Goal: Task Accomplishment & Management: Manage account settings

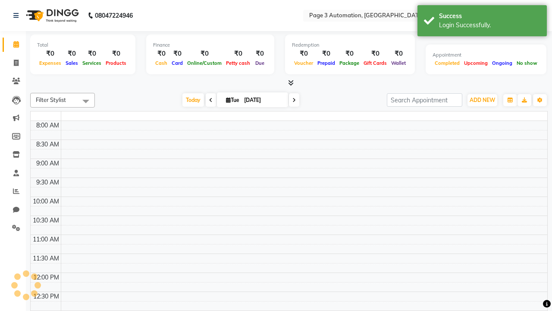
select select "en"
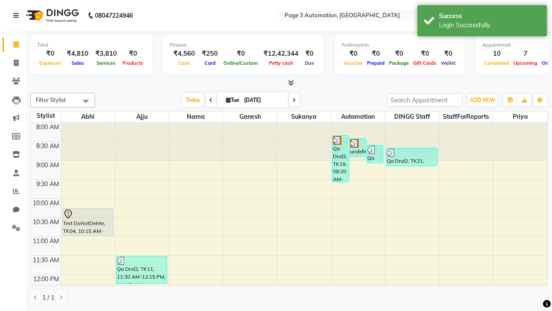
click at [18, 16] on icon at bounding box center [15, 16] width 5 height 6
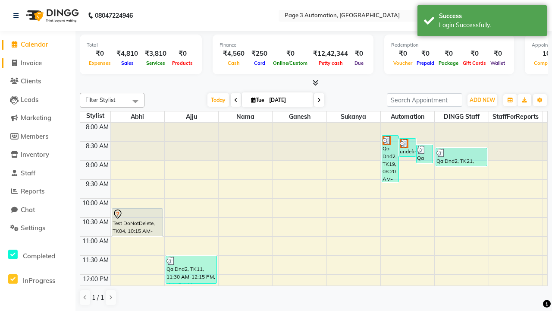
click at [38, 63] on span "Invoice" at bounding box center [31, 63] width 21 height 8
select select "2774"
select select "service"
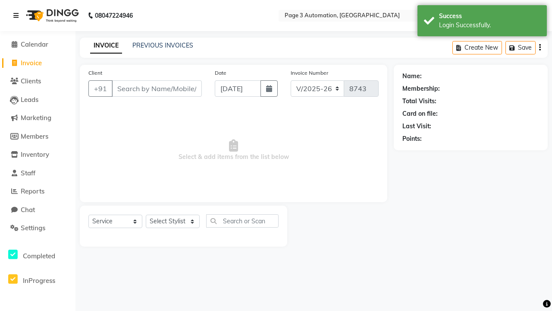
click at [18, 16] on icon at bounding box center [15, 16] width 5 height 6
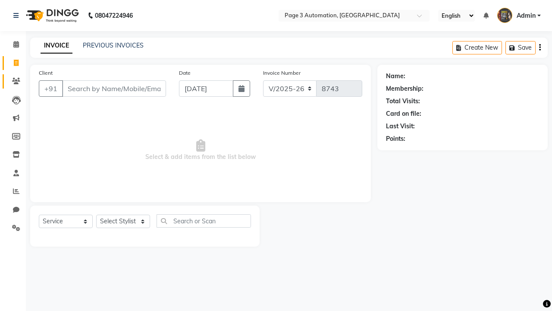
click at [13, 81] on icon at bounding box center [16, 81] width 8 height 6
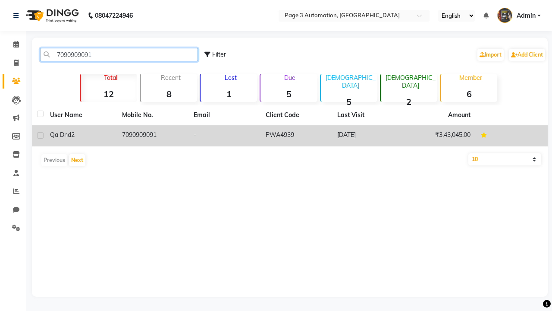
type input "7090909091"
click at [152, 135] on td "7090909091" at bounding box center [153, 135] width 72 height 21
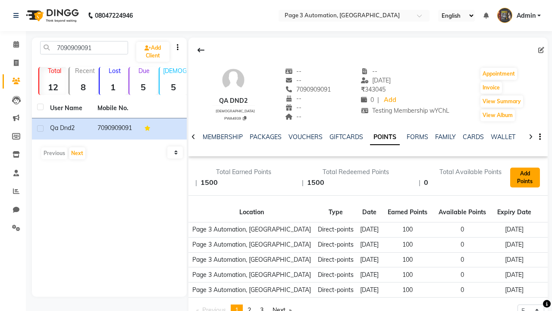
click at [525, 177] on button "Add Points" at bounding box center [525, 177] width 30 height 20
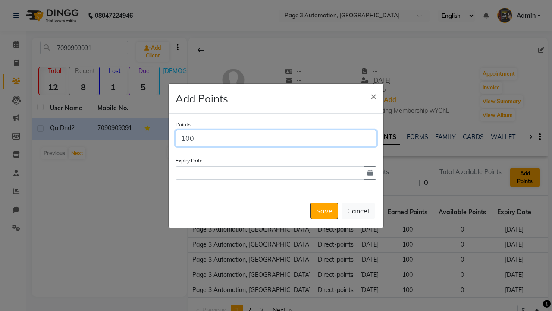
scroll to position [0, 167]
type input "100"
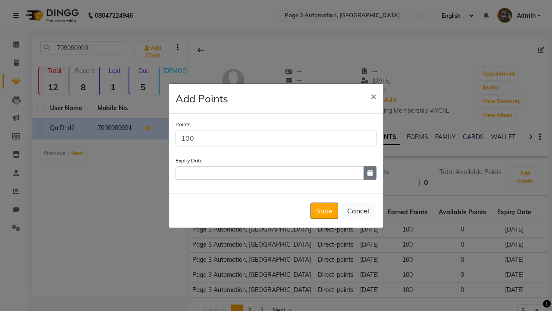
click at [370, 173] on icon "button" at bounding box center [370, 173] width 5 height 6
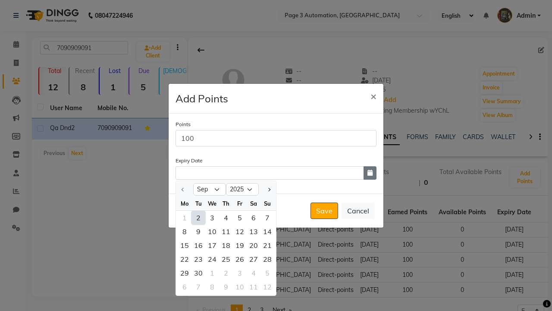
select select "12"
click at [240, 245] on div "19" at bounding box center [240, 245] width 14 height 14
type input "[DATE]"
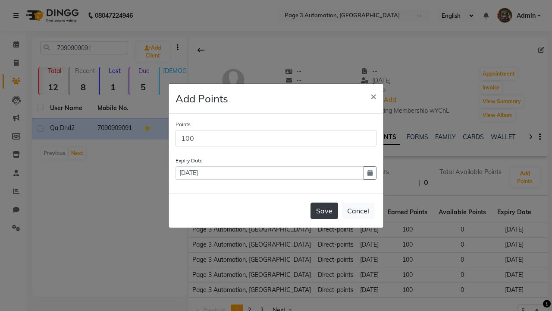
click at [324, 210] on button "Save" at bounding box center [325, 210] width 28 height 16
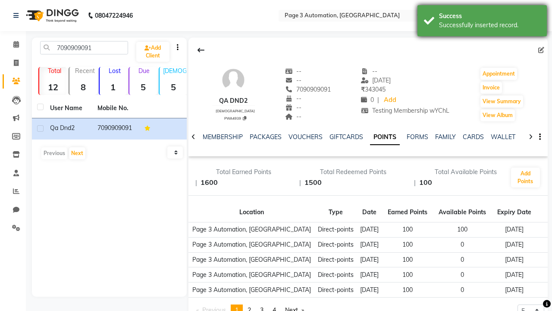
click at [482, 22] on div "Successfully inserted record." at bounding box center [489, 25] width 101 height 9
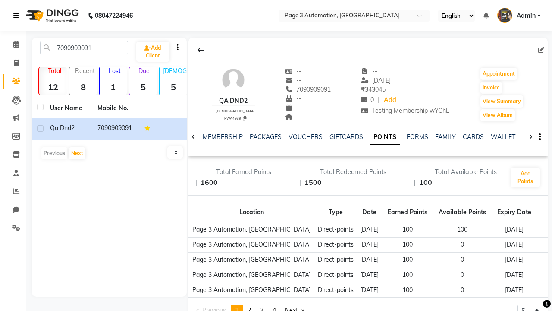
click at [18, 16] on icon at bounding box center [15, 16] width 5 height 6
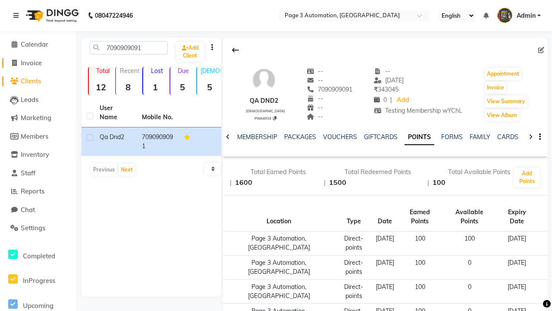
click at [38, 63] on span "Invoice" at bounding box center [31, 63] width 21 height 8
select select "2774"
select select "service"
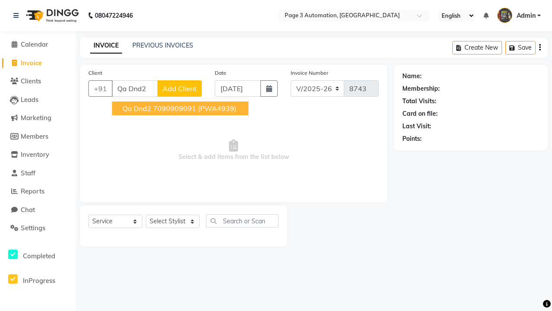
click at [181, 108] on ngb-highlight "7090909091" at bounding box center [174, 108] width 43 height 9
type input "7090909091"
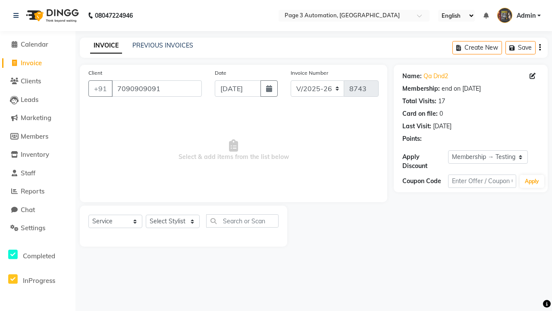
select select "0:"
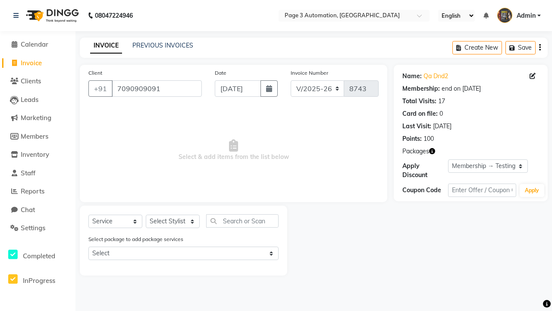
select select "77829"
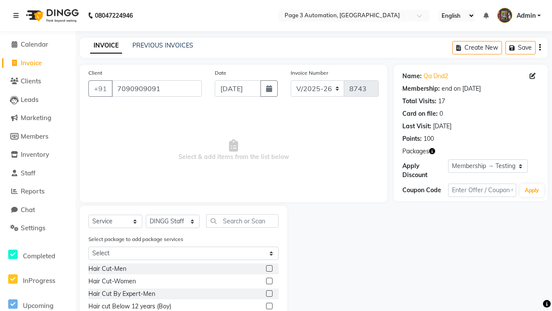
click at [269, 293] on label at bounding box center [269, 293] width 6 height 6
click at [269, 293] on input "checkbox" at bounding box center [269, 294] width 6 height 6
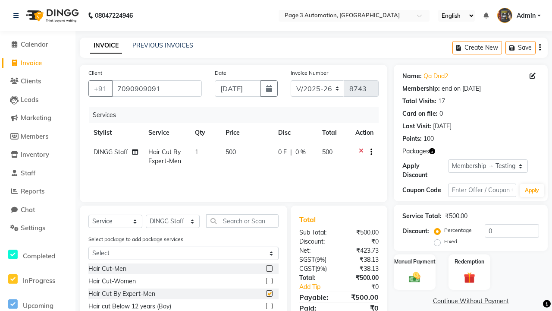
checkbox input "false"
click at [469, 261] on label "Redemption" at bounding box center [469, 261] width 31 height 8
click at [474, 309] on span "Points" at bounding box center [475, 314] width 19 height 10
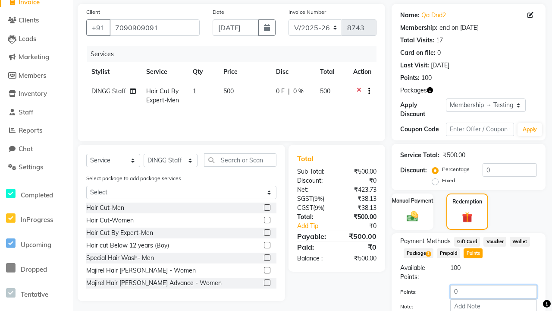
type input "100"
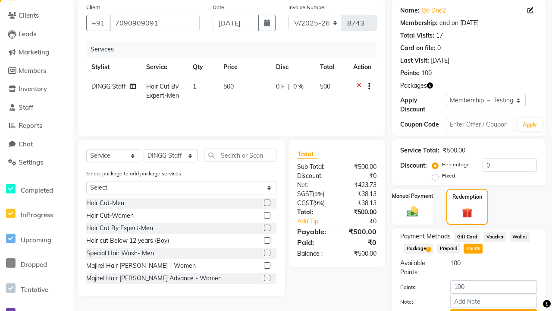
click at [493, 309] on button "Add Points" at bounding box center [493, 315] width 87 height 13
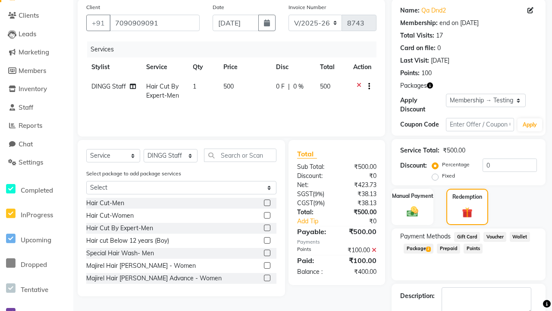
scroll to position [77, 0]
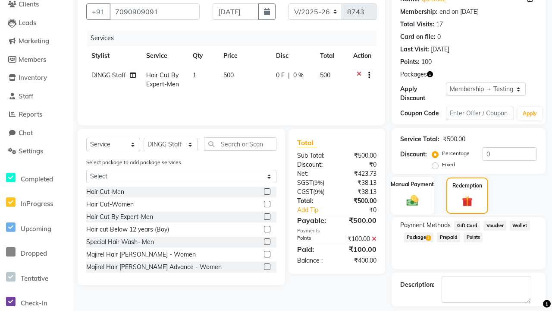
click at [412, 184] on label "Manual Payment" at bounding box center [412, 184] width 43 height 8
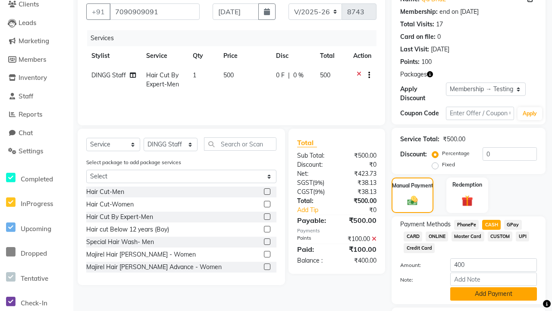
click at [493, 293] on button "Add Payment" at bounding box center [493, 293] width 87 height 13
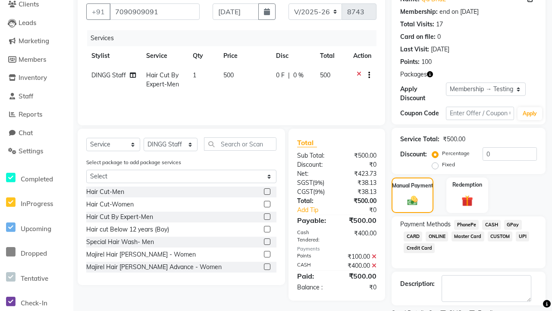
click at [443, 310] on label at bounding box center [443, 313] width 6 height 6
click at [443, 310] on input "checkbox" at bounding box center [443, 314] width 6 height 6
checkbox input "false"
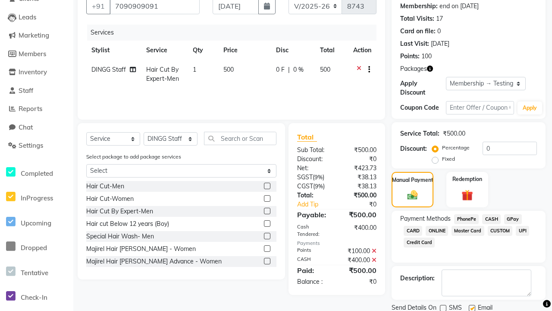
click at [472, 307] on label at bounding box center [472, 308] width 6 height 6
click at [472, 307] on input "checkbox" at bounding box center [472, 308] width 6 height 6
checkbox input "false"
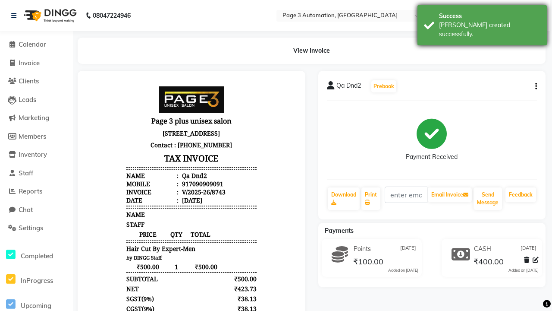
click at [482, 22] on div "[PERSON_NAME] created successfully." at bounding box center [489, 30] width 101 height 18
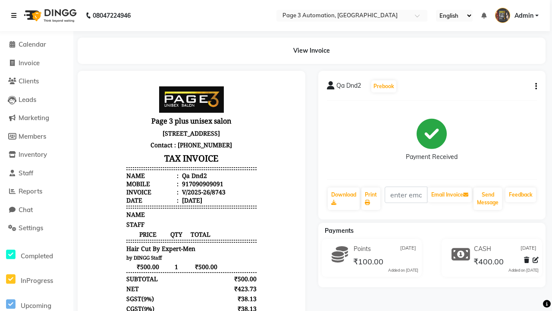
click at [16, 16] on icon at bounding box center [13, 16] width 5 height 6
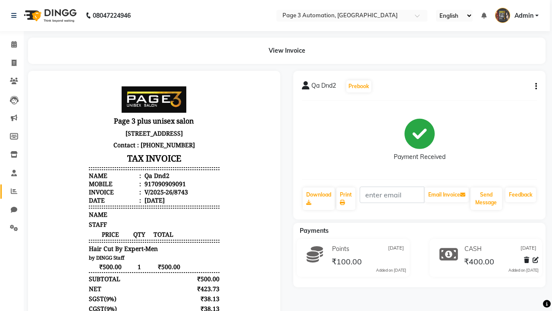
click at [11, 191] on icon at bounding box center [14, 191] width 6 height 6
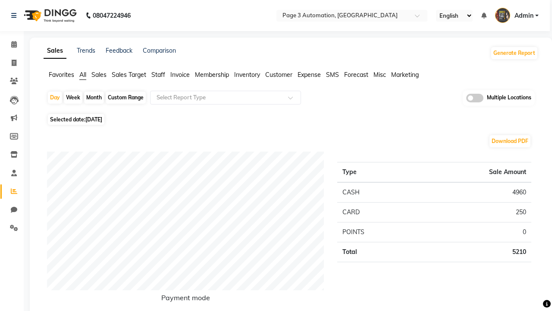
type input "Invoice"
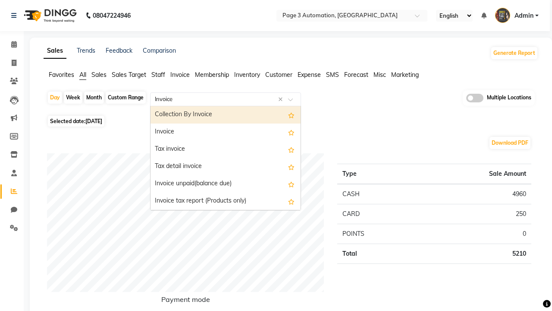
click at [226, 132] on div "Invoice" at bounding box center [226, 131] width 150 height 17
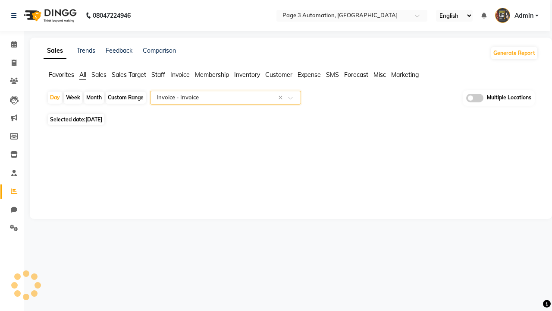
select select "full_report"
select select "csv"
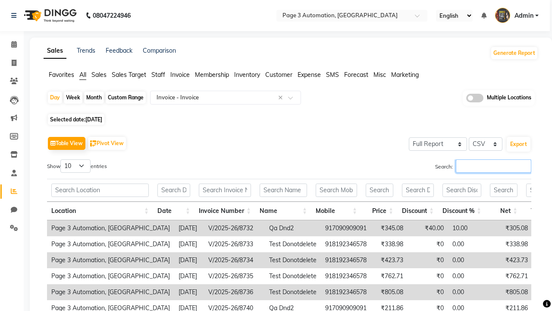
type input "V/2025-26/8743"
